Goal: Navigation & Orientation: Find specific page/section

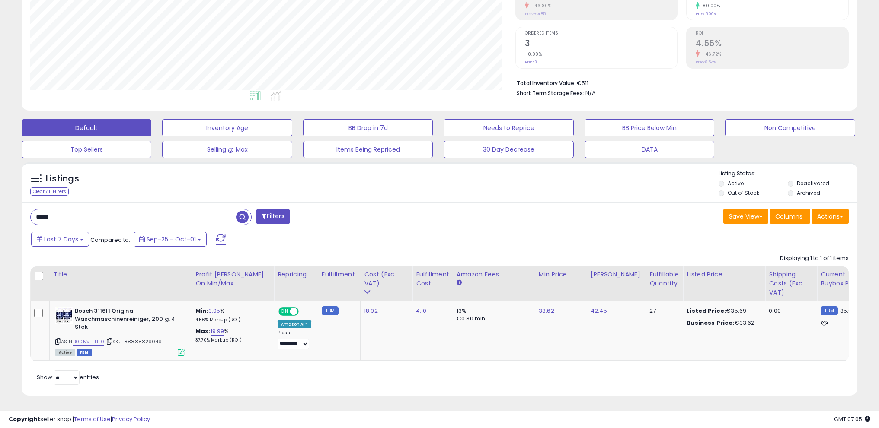
click at [0, 210] on div "**********" at bounding box center [439, 151] width 879 height 553
type input "****"
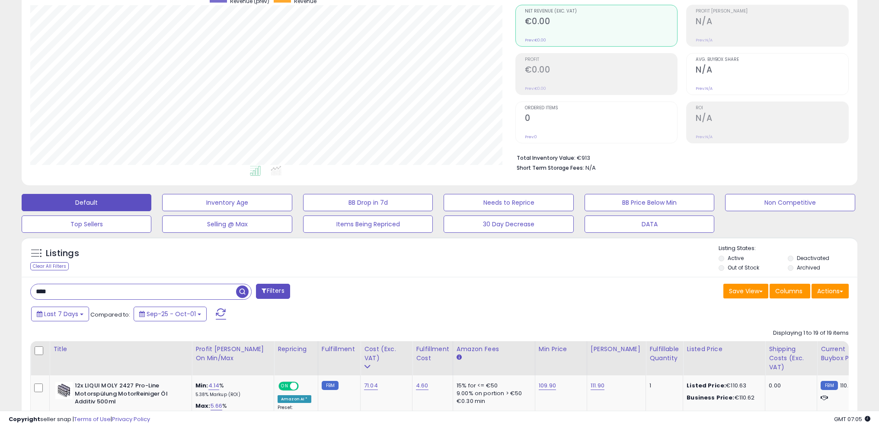
scroll to position [0, 0]
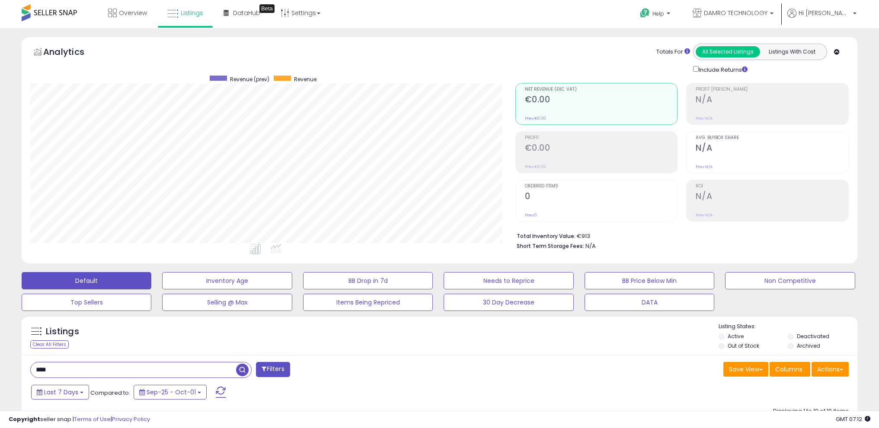
click at [46, 10] on span at bounding box center [49, 12] width 55 height 17
click at [51, 13] on span at bounding box center [49, 12] width 55 height 17
click at [115, 14] on icon at bounding box center [112, 13] width 9 height 9
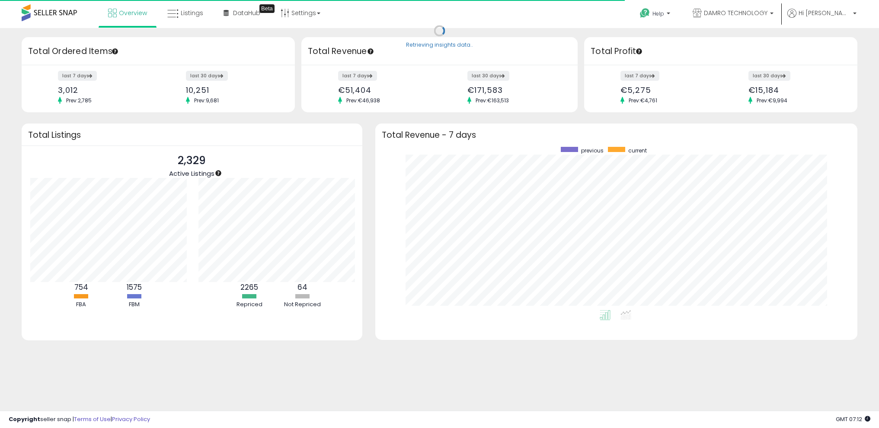
scroll to position [432122, 431821]
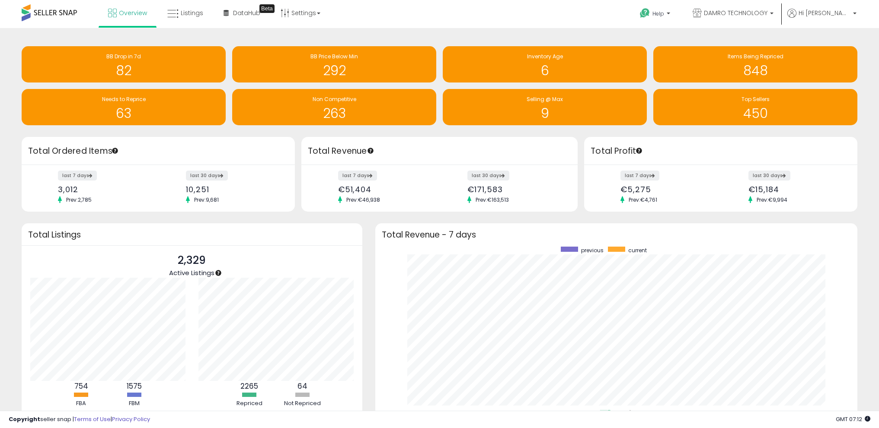
click at [51, 11] on span at bounding box center [49, 12] width 55 height 17
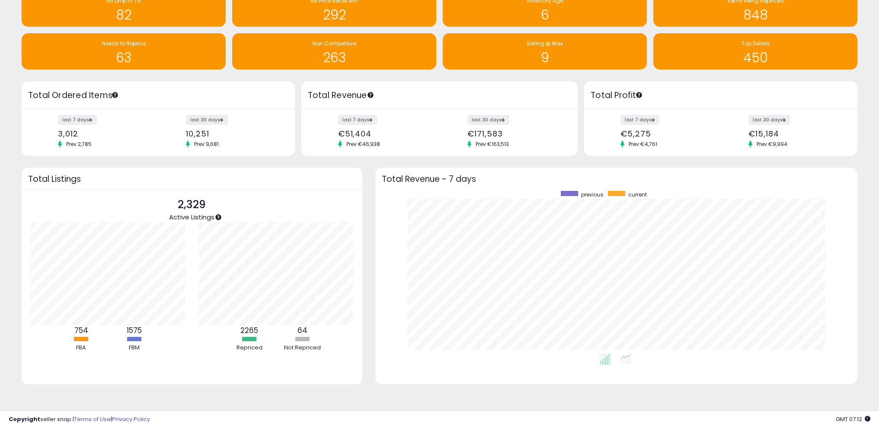
scroll to position [0, 0]
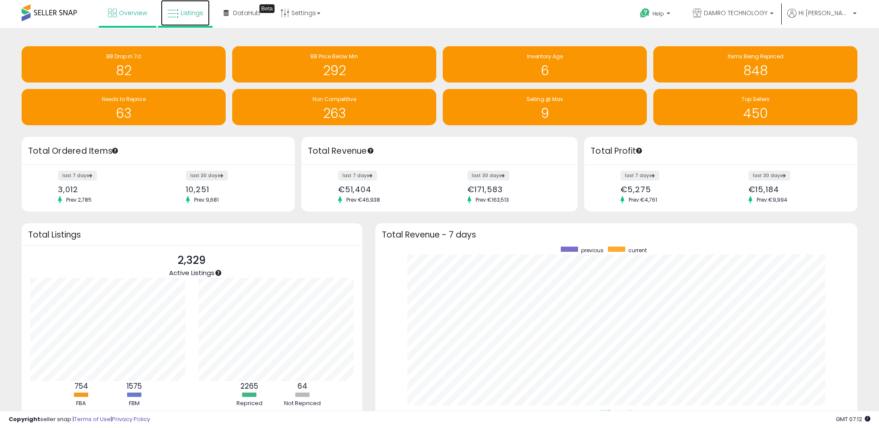
click at [192, 15] on span "Listings" at bounding box center [192, 13] width 22 height 9
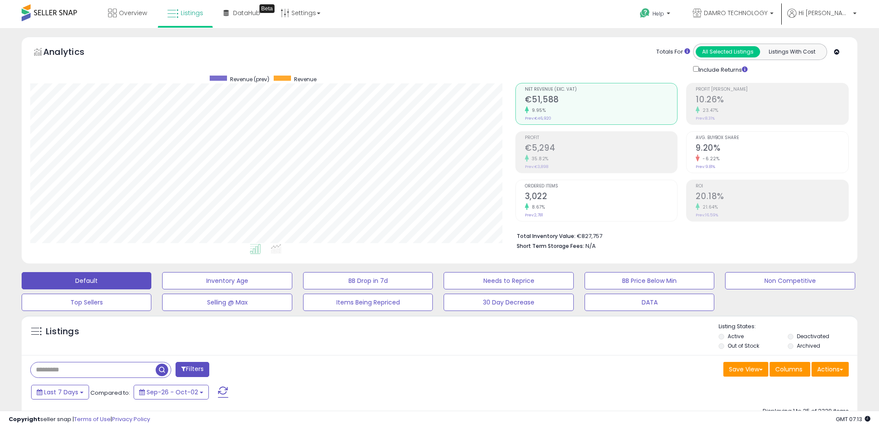
scroll to position [177, 485]
click at [132, 14] on span "Overview" at bounding box center [133, 13] width 28 height 9
